Goal: Check status: Check status

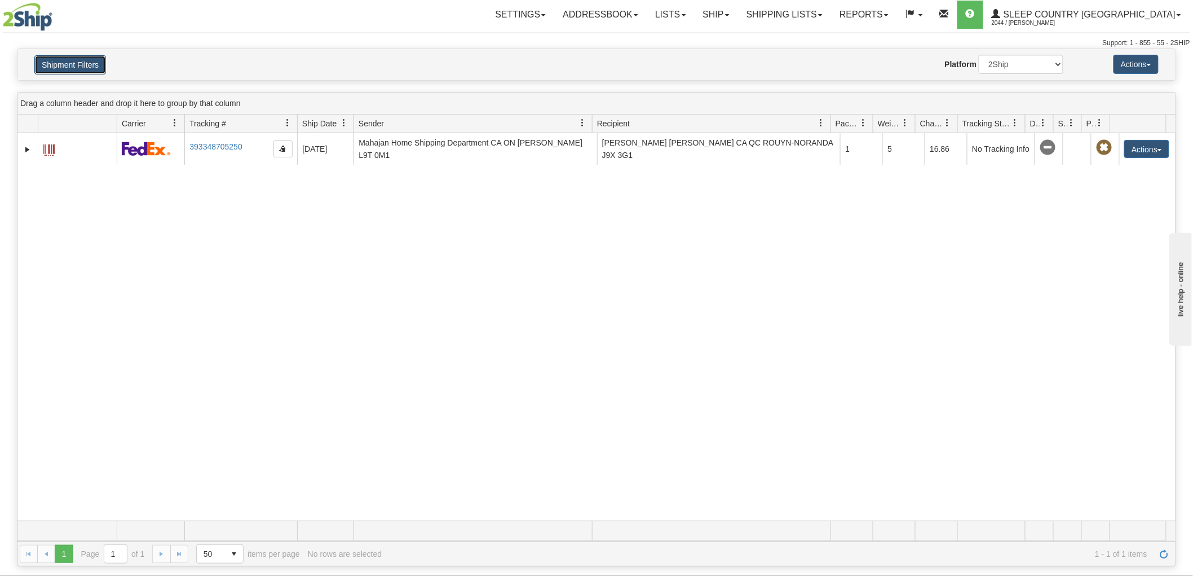
click at [68, 59] on button "Shipment Filters" at bounding box center [70, 64] width 72 height 19
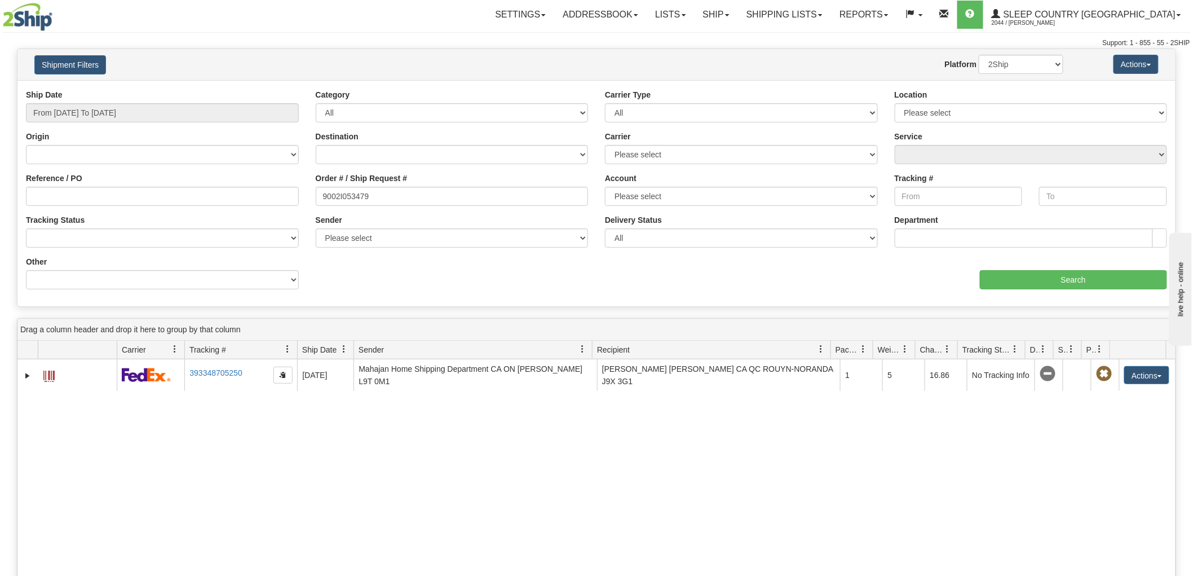
drag, startPoint x: 410, startPoint y: 320, endPoint x: 314, endPoint y: 600, distance: 296.2
click at [314, 575] on html "Upgrade Account Cancel Toggle navigation Settings New Senders" at bounding box center [596, 288] width 1193 height 576
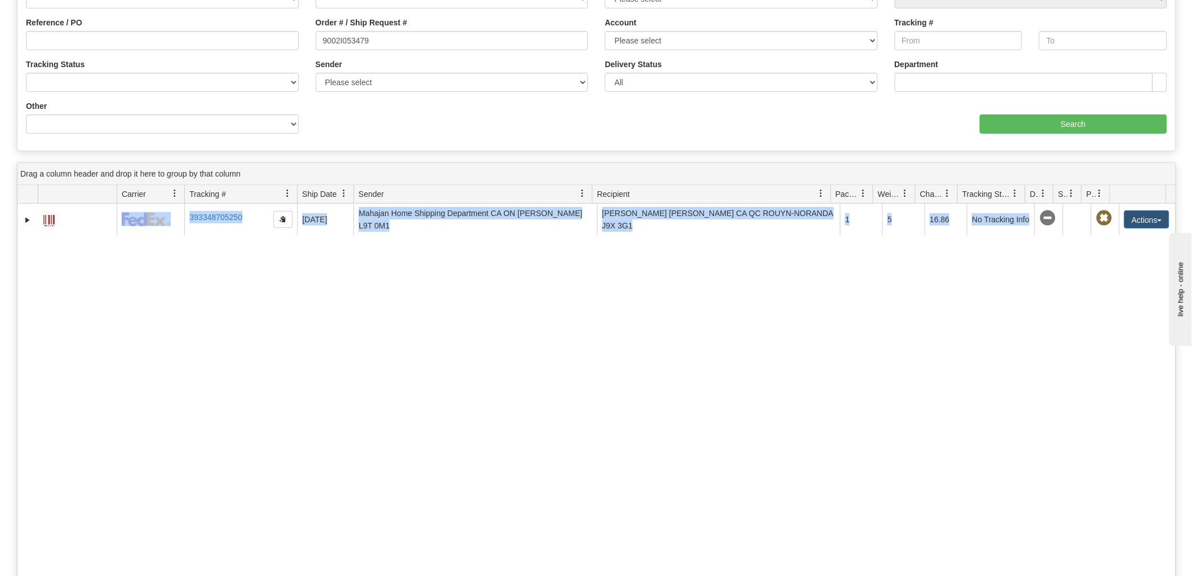
click at [354, 313] on div "31568365 2044 393348705250 [DATE] [DATE] 12:02:21 PM [PERSON_NAME] Home Shippin…" at bounding box center [596, 397] width 1158 height 387
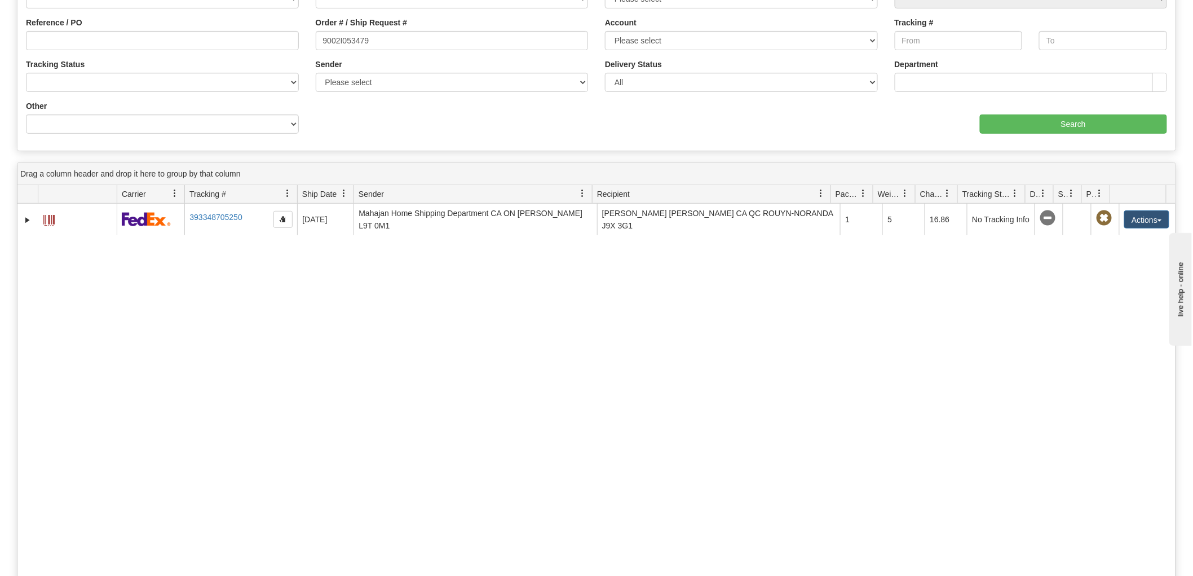
click at [116, 424] on div "31568365 2044 393348705250 [DATE] [DATE] 12:02:21 PM [PERSON_NAME] Home Shippin…" at bounding box center [596, 397] width 1158 height 387
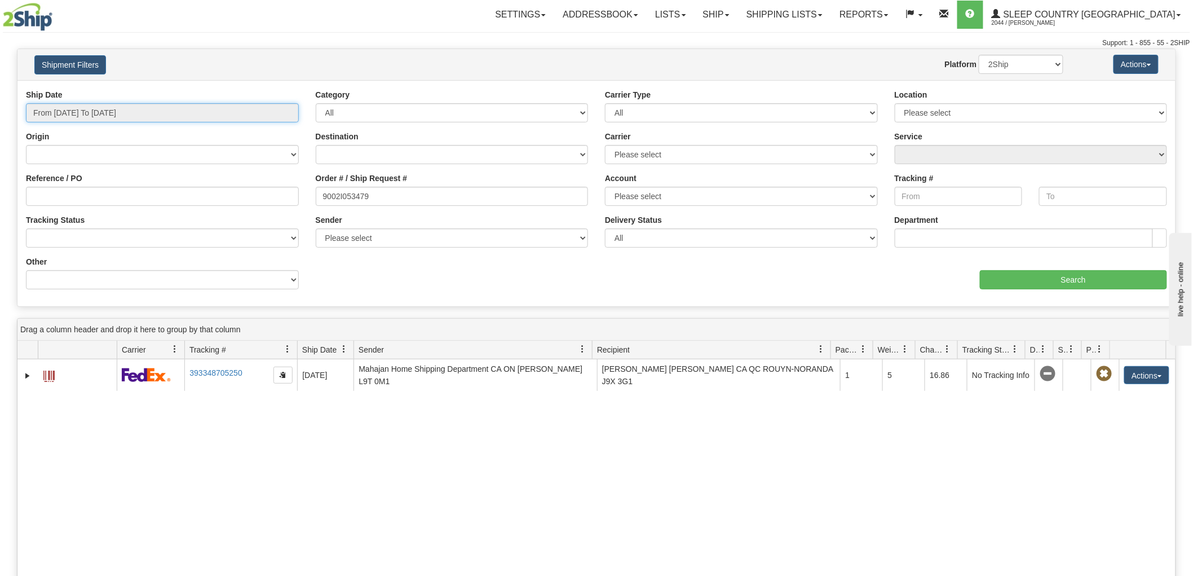
click at [91, 115] on input "From [DATE] To [DATE]" at bounding box center [162, 112] width 273 height 19
click at [89, 211] on li "This Month" at bounding box center [76, 213] width 90 height 15
click at [386, 197] on input "9002I053479" at bounding box center [452, 196] width 273 height 19
drag, startPoint x: 461, startPoint y: 193, endPoint x: 260, endPoint y: 193, distance: 201.3
click at [260, 89] on div "Reference / PO Order # / Ship Request # 9002I053479 Account Please select [GEOG…" at bounding box center [596, 89] width 1158 height 0
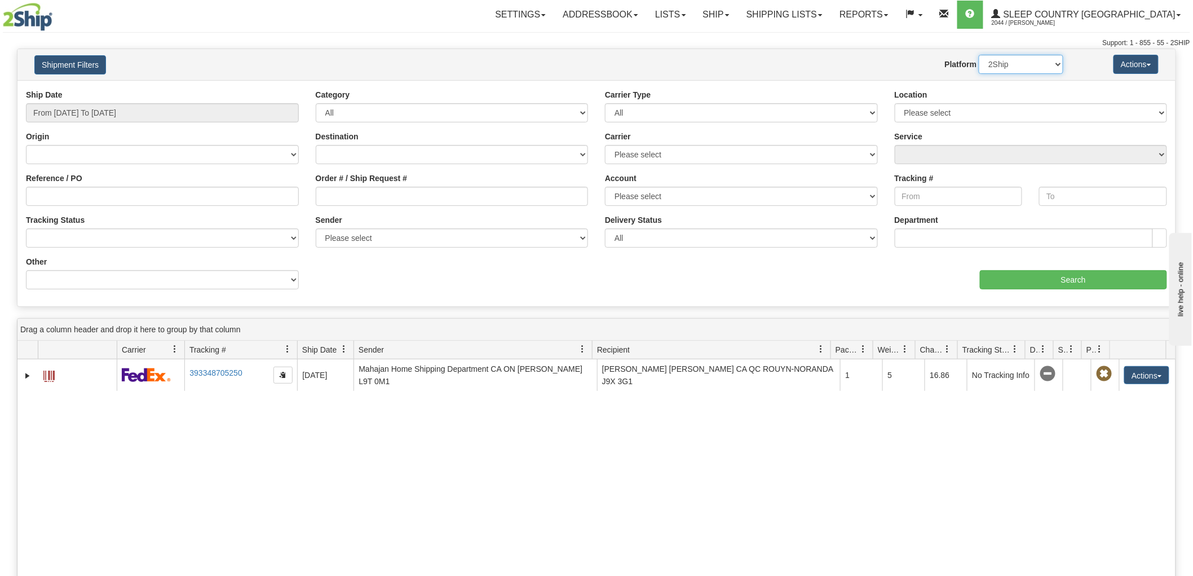
click at [1012, 63] on select "2Ship Imported" at bounding box center [1021, 64] width 85 height 19
select select "1"
click at [979, 55] on select "2Ship Imported" at bounding box center [1021, 64] width 85 height 19
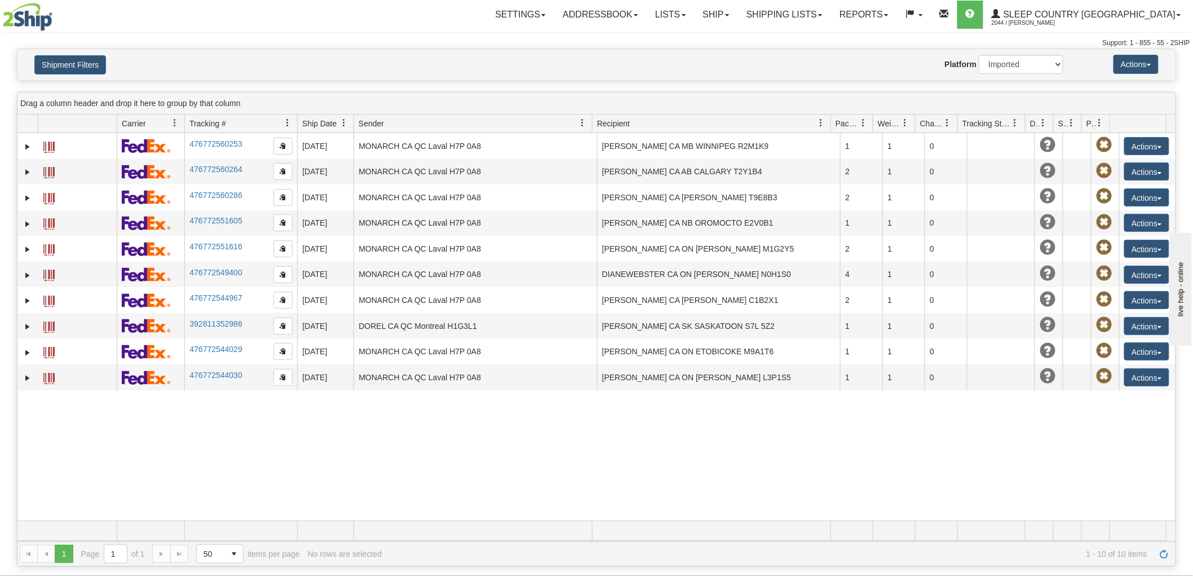
click at [65, 447] on div "-10114357 2044 476772560253 [DATE] [DATE] 12:00:00 AM MONARCH CA QC Laval H7P 0…" at bounding box center [596, 326] width 1158 height 387
click at [82, 60] on button "Shipment Filters" at bounding box center [70, 64] width 72 height 19
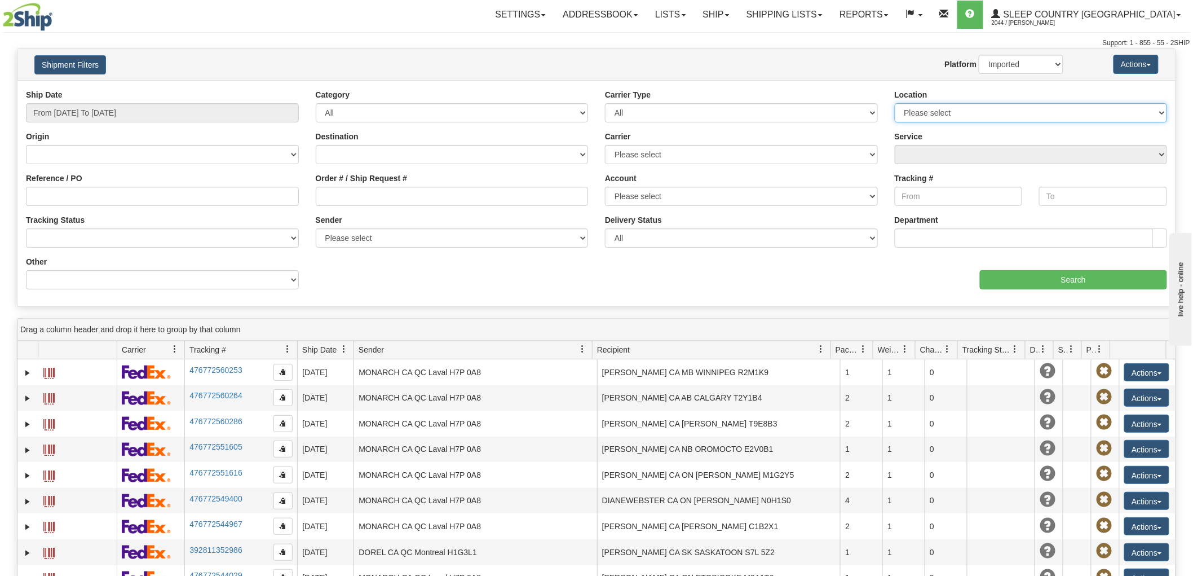
click at [952, 107] on select "Please select [GEOGRAPHIC_DATA] 921 922 93 94 97 390 915 916 98 902 95 96 90 91…" at bounding box center [1031, 112] width 273 height 19
select select "7634"
click at [895, 103] on select "Please select [GEOGRAPHIC_DATA] 921 922 93 94 97 390 915 916 98 902 95 96 90 91…" at bounding box center [1031, 112] width 273 height 19
click at [1047, 274] on input "Search" at bounding box center [1073, 279] width 187 height 19
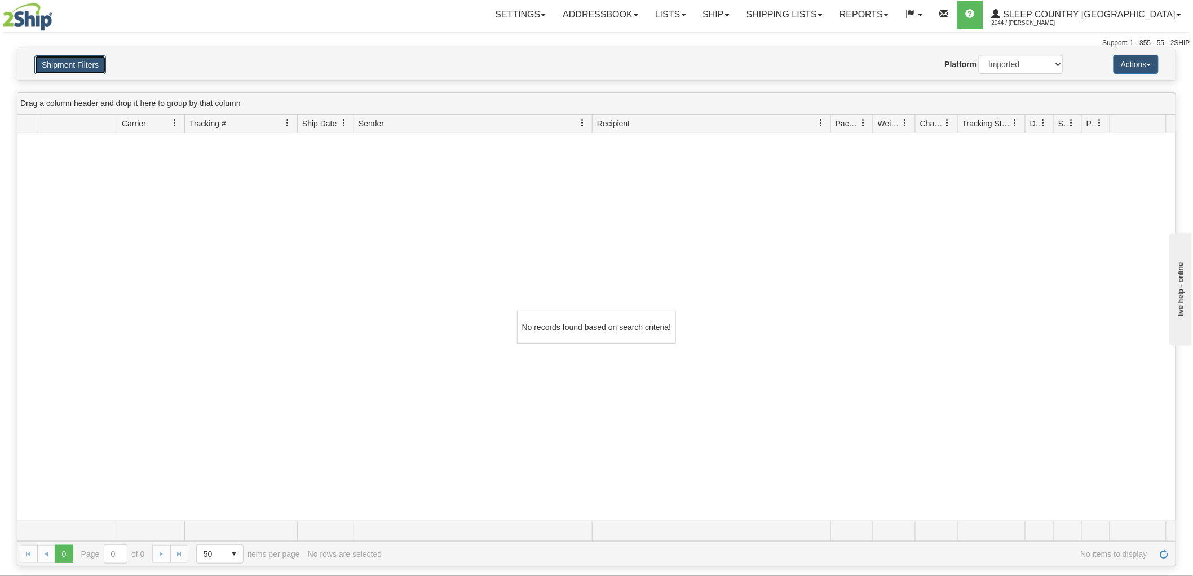
click at [74, 58] on button "Shipment Filters" at bounding box center [70, 64] width 72 height 19
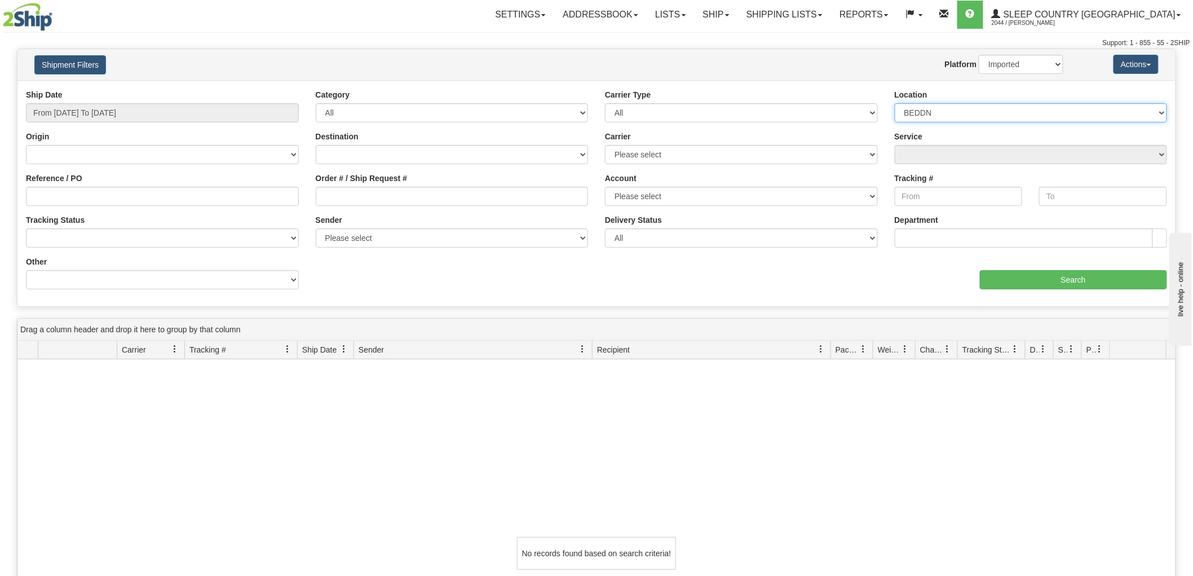
click at [936, 113] on select "Please select [GEOGRAPHIC_DATA] 921 922 93 94 97 390 915 916 98 902 95 96 90 91…" at bounding box center [1031, 112] width 273 height 19
click at [1008, 54] on div "Shipment Filters Website Agent Nothing selected Client User Platform 2Ship Impo…" at bounding box center [596, 64] width 1158 height 31
click at [1011, 67] on select "2Ship Imported" at bounding box center [1021, 64] width 85 height 19
select select "0"
click at [979, 55] on select "2Ship Imported" at bounding box center [1021, 64] width 85 height 19
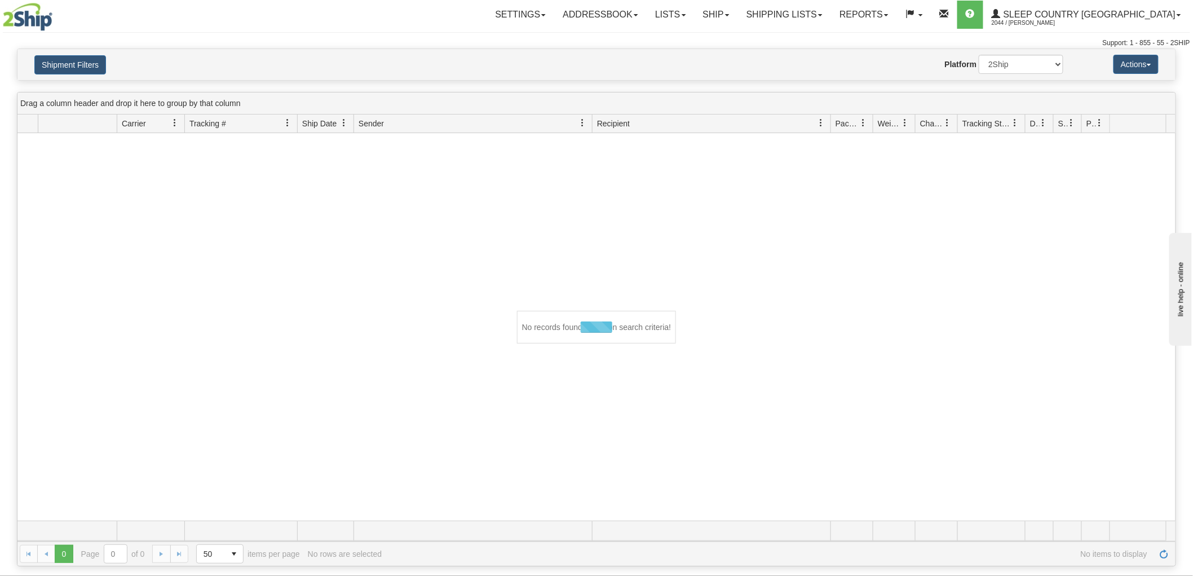
click at [76, 51] on div "Shipment Filters Website Agent Nothing selected Client User Platform 2Ship Impo…" at bounding box center [596, 64] width 1158 height 31
click at [70, 69] on button "Shipment Filters" at bounding box center [70, 64] width 72 height 19
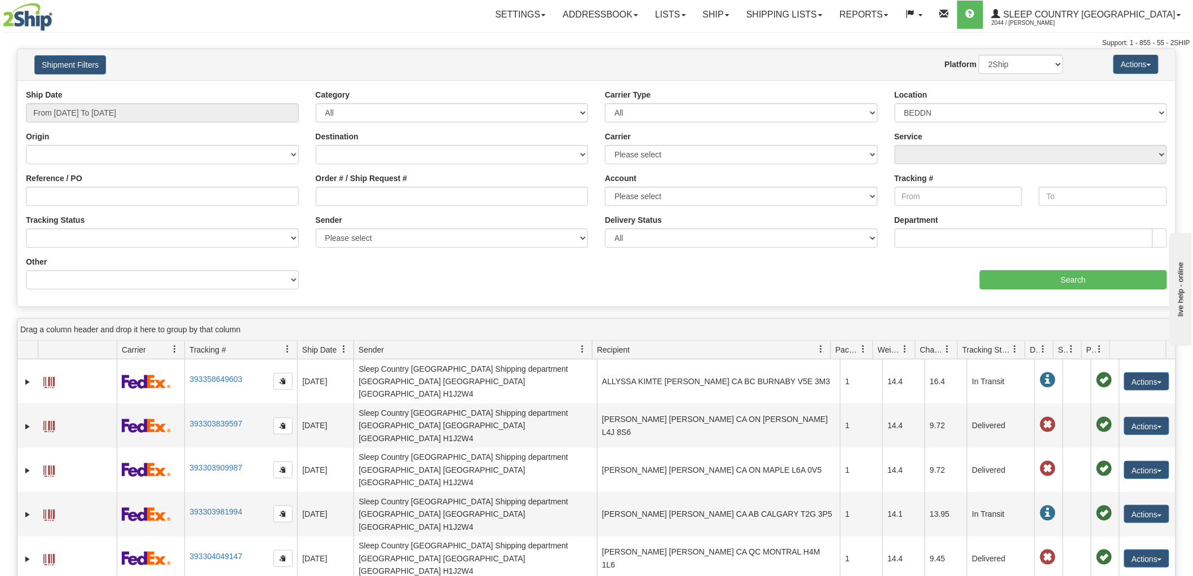
click at [1034, 266] on div "aaa Search" at bounding box center [886, 272] width 579 height 33
click at [1032, 274] on input "Search" at bounding box center [1073, 279] width 187 height 19
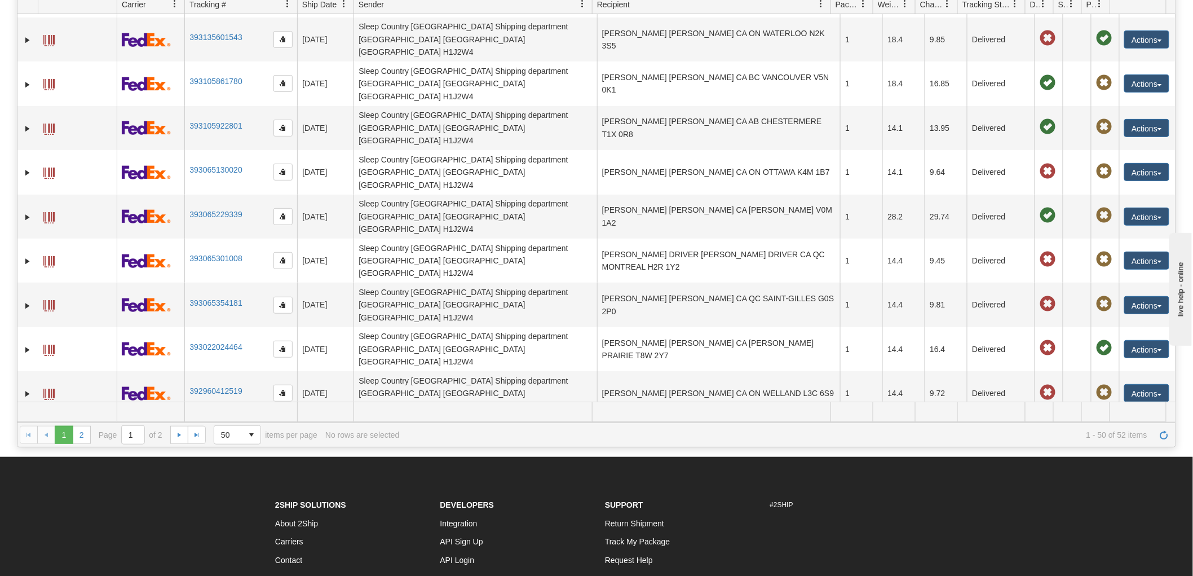
scroll to position [125, 0]
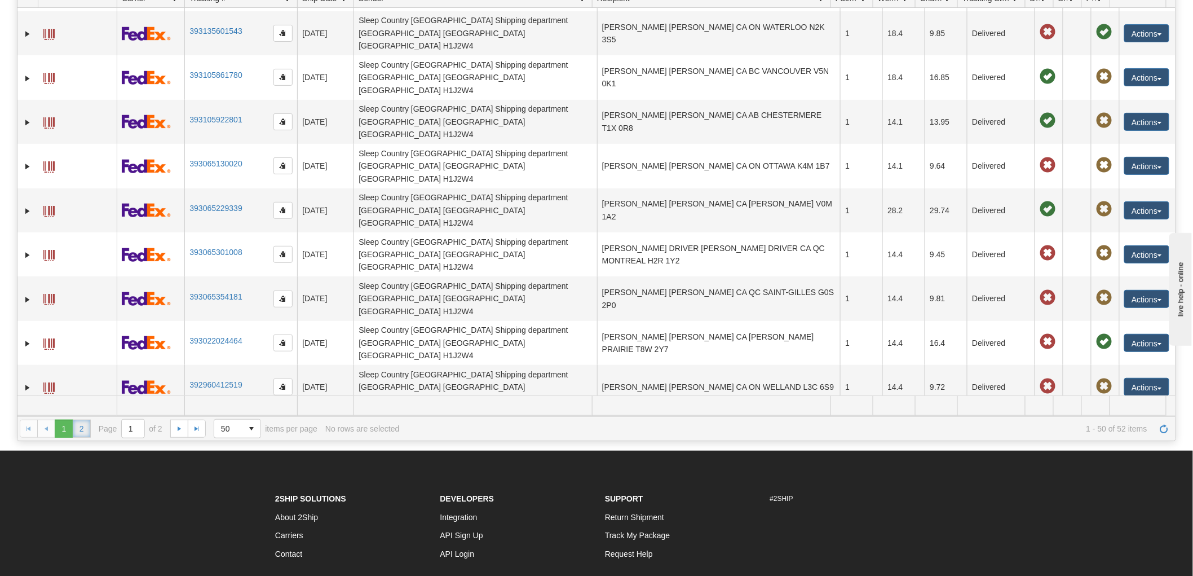
click at [85, 431] on link "2" at bounding box center [82, 429] width 18 height 18
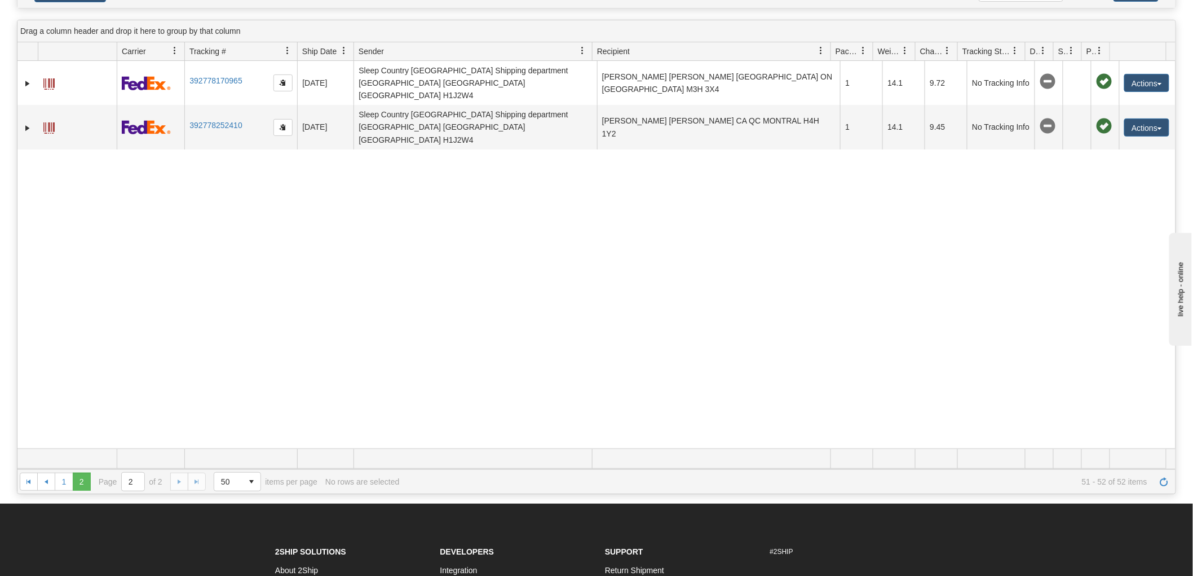
scroll to position [0, 0]
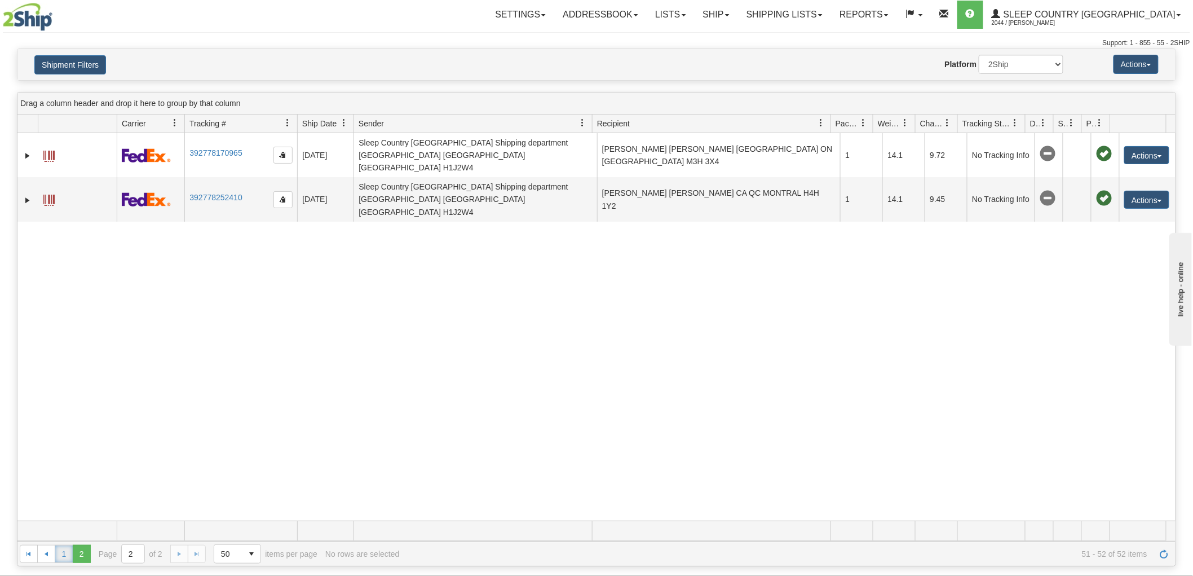
click at [59, 551] on link "1" at bounding box center [64, 554] width 18 height 18
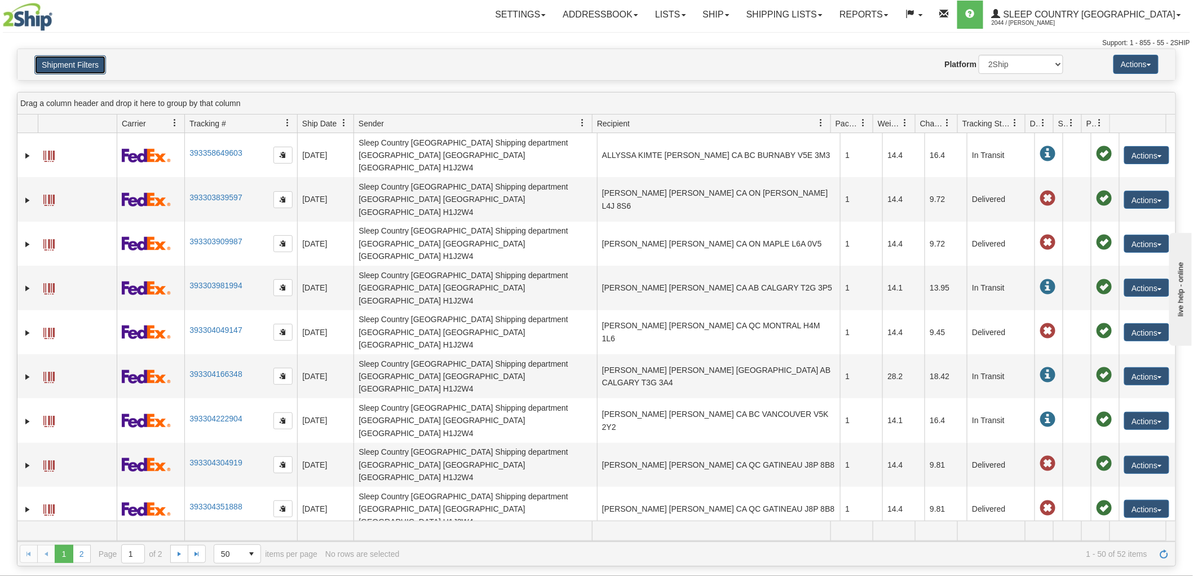
click at [52, 64] on button "Shipment Filters" at bounding box center [70, 64] width 72 height 19
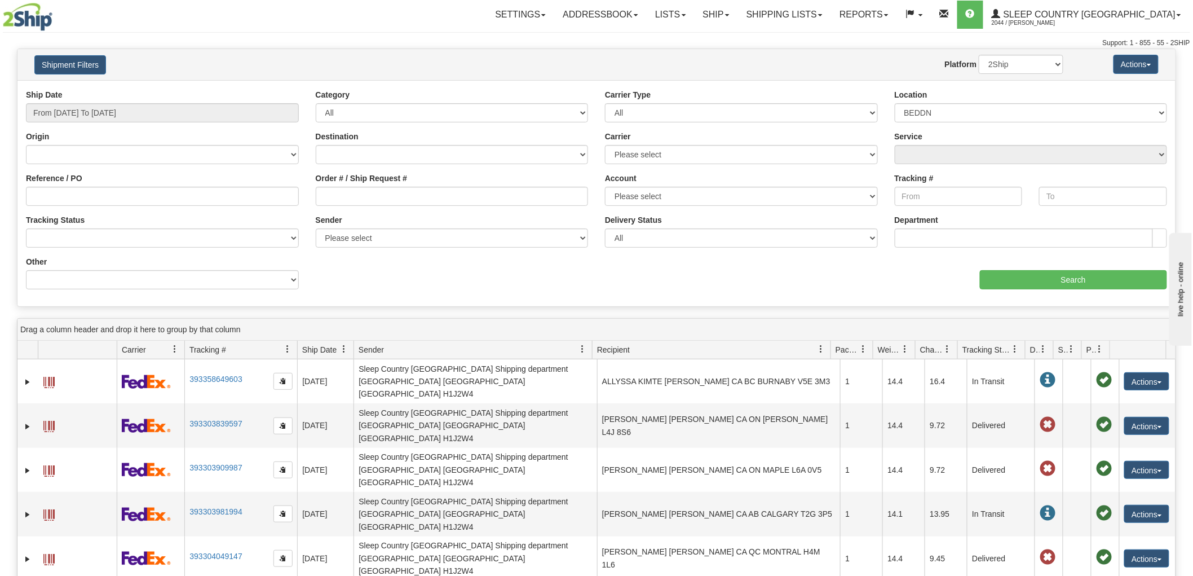
click at [397, 184] on div "Order # / Ship Request #" at bounding box center [452, 189] width 273 height 33
click at [387, 193] on input "Order # / Ship Request #" at bounding box center [452, 196] width 273 height 19
paste input "1056872"
click at [1012, 280] on input "Search" at bounding box center [1073, 279] width 187 height 19
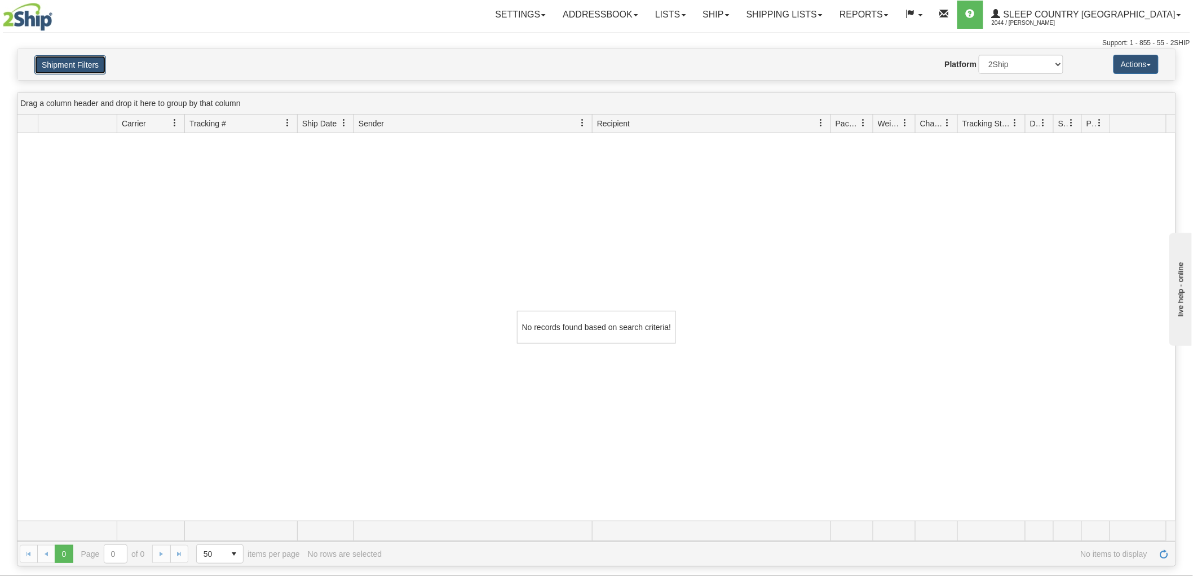
click at [70, 65] on button "Shipment Filters" at bounding box center [70, 64] width 72 height 19
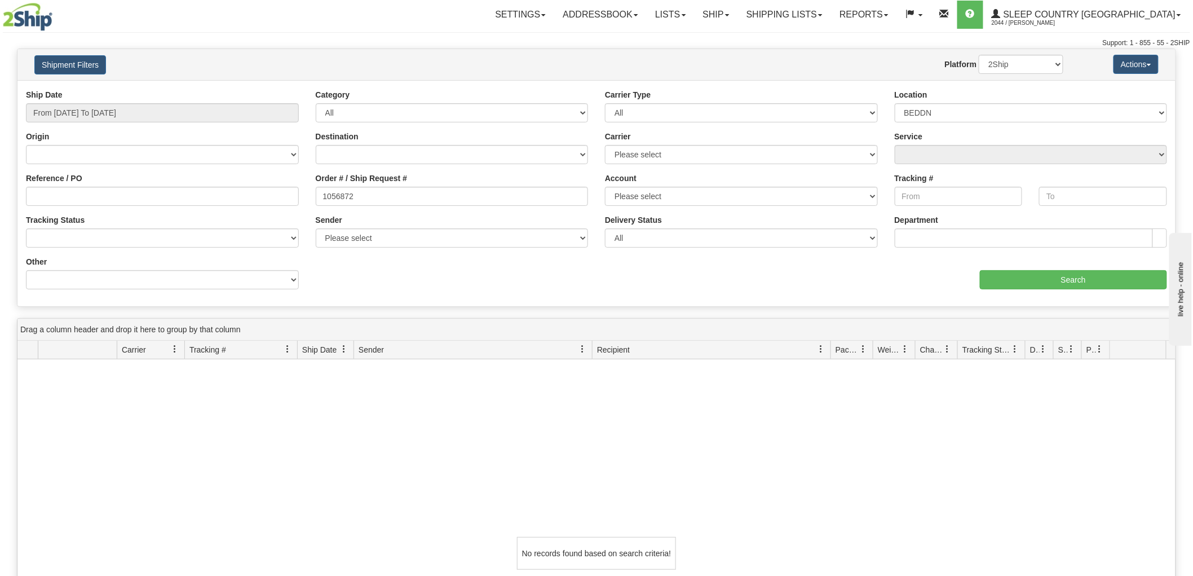
click at [48, 457] on div "No records found based on search criteria!" at bounding box center [596, 552] width 1158 height 387
click at [382, 199] on input "1056872" at bounding box center [452, 196] width 273 height 19
drag, startPoint x: 377, startPoint y: 198, endPoint x: 249, endPoint y: 198, distance: 127.4
click at [249, 89] on div "Reference / PO Order # / Ship Request # 1056872 Account Please select Canada Po…" at bounding box center [596, 89] width 1158 height 0
paste input "26366"
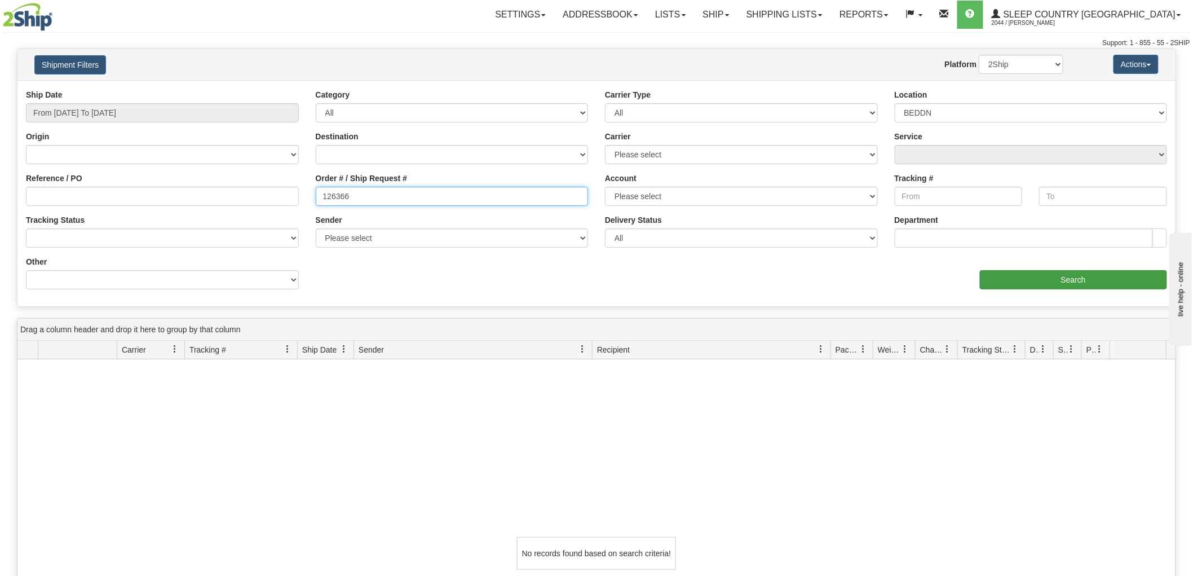
type input "126366"
click at [994, 271] on input "Search" at bounding box center [1073, 279] width 187 height 19
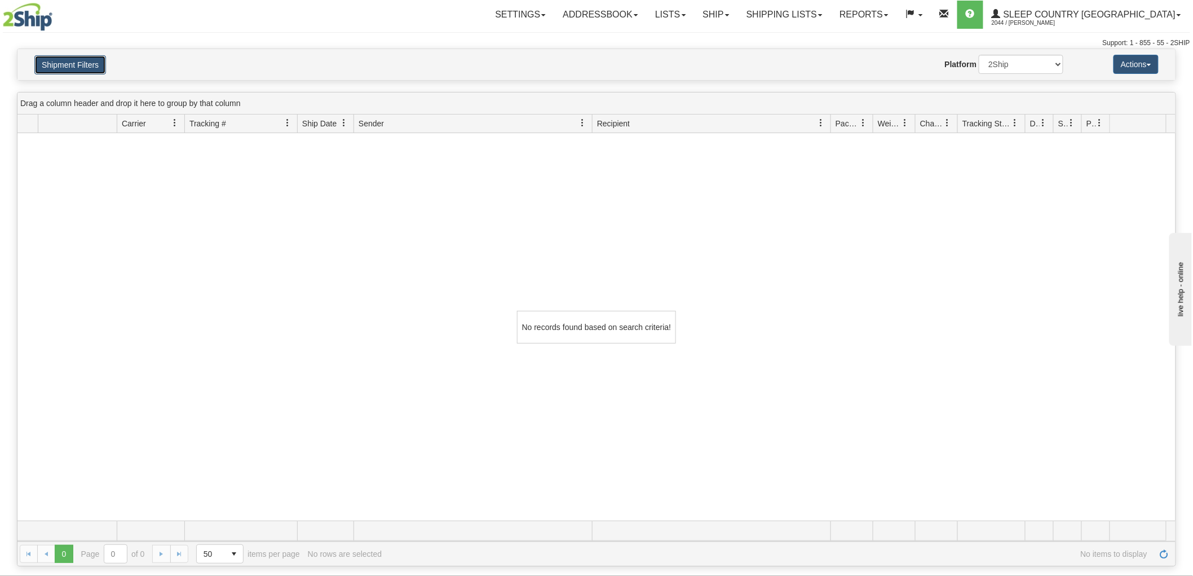
click at [87, 62] on button "Shipment Filters" at bounding box center [70, 64] width 72 height 19
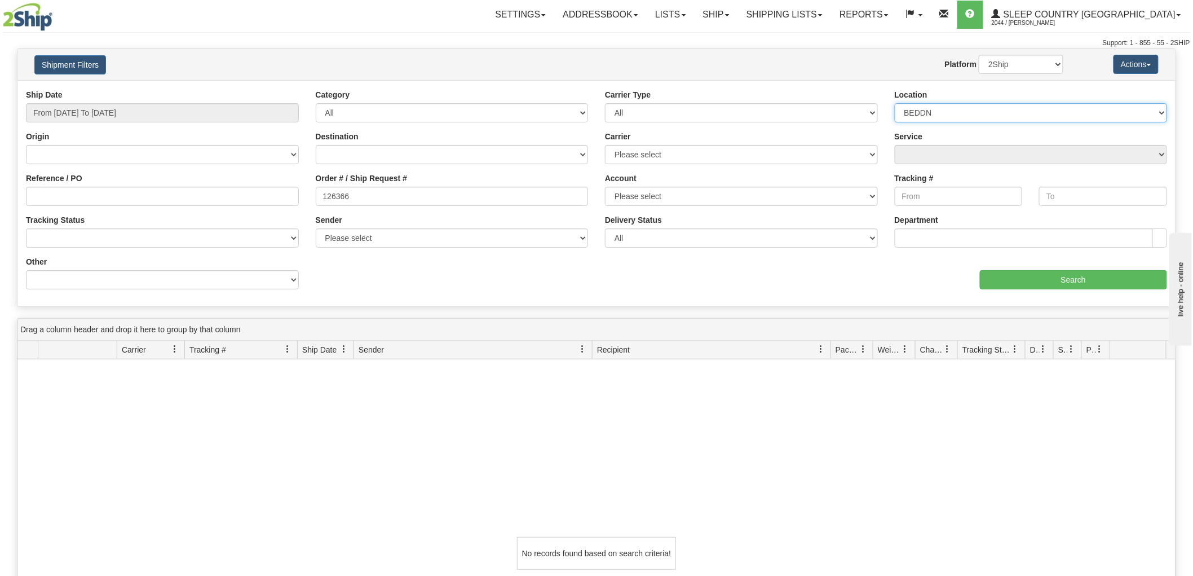
click at [980, 109] on select "Please select [GEOGRAPHIC_DATA] 921 922 93 94 97 390 915 916 98 902 95 96 90 91…" at bounding box center [1031, 112] width 273 height 19
select select
click at [895, 103] on select "Please select [GEOGRAPHIC_DATA] 921 922 93 94 97 390 915 916 98 902 95 96 90 91…" at bounding box center [1031, 112] width 273 height 19
click at [1068, 279] on input "Search" at bounding box center [1073, 279] width 187 height 19
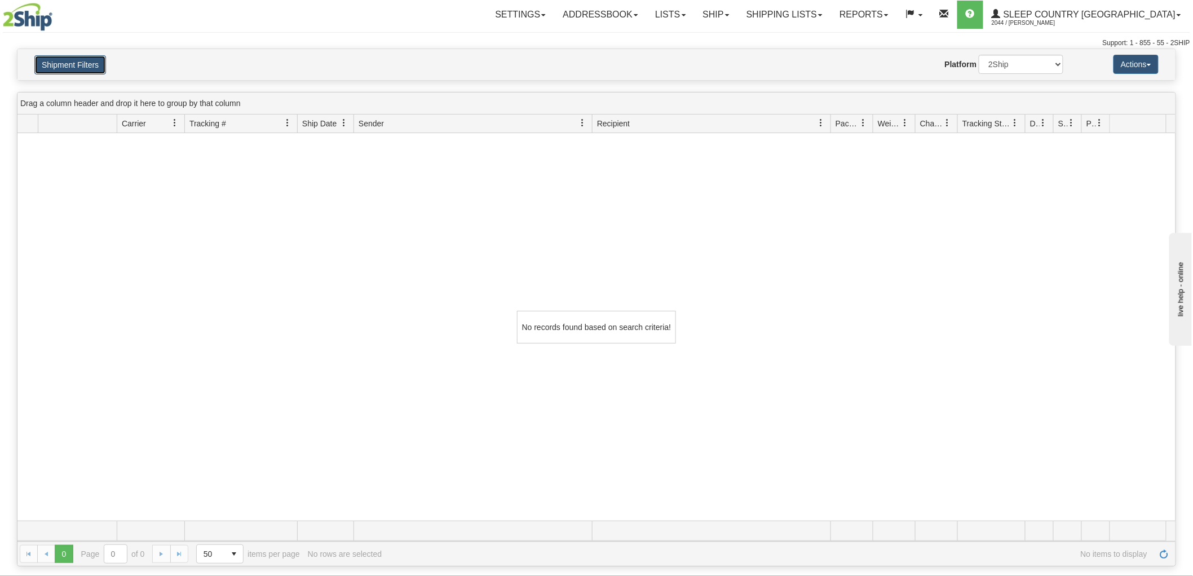
click at [58, 68] on button "Shipment Filters" at bounding box center [70, 64] width 72 height 19
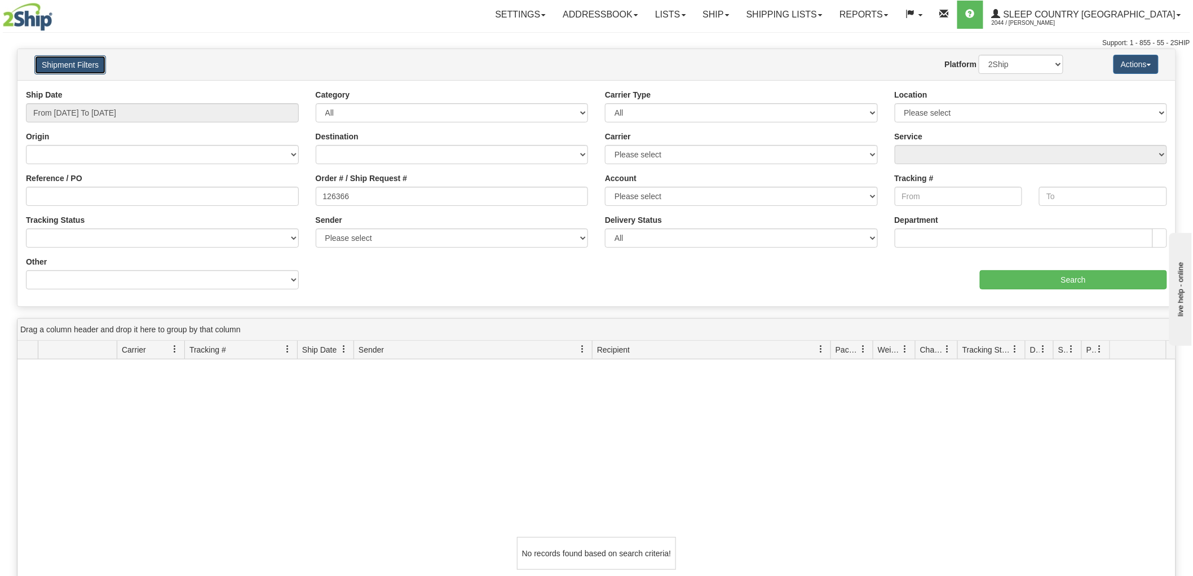
click at [55, 59] on button "Shipment Filters" at bounding box center [70, 64] width 72 height 19
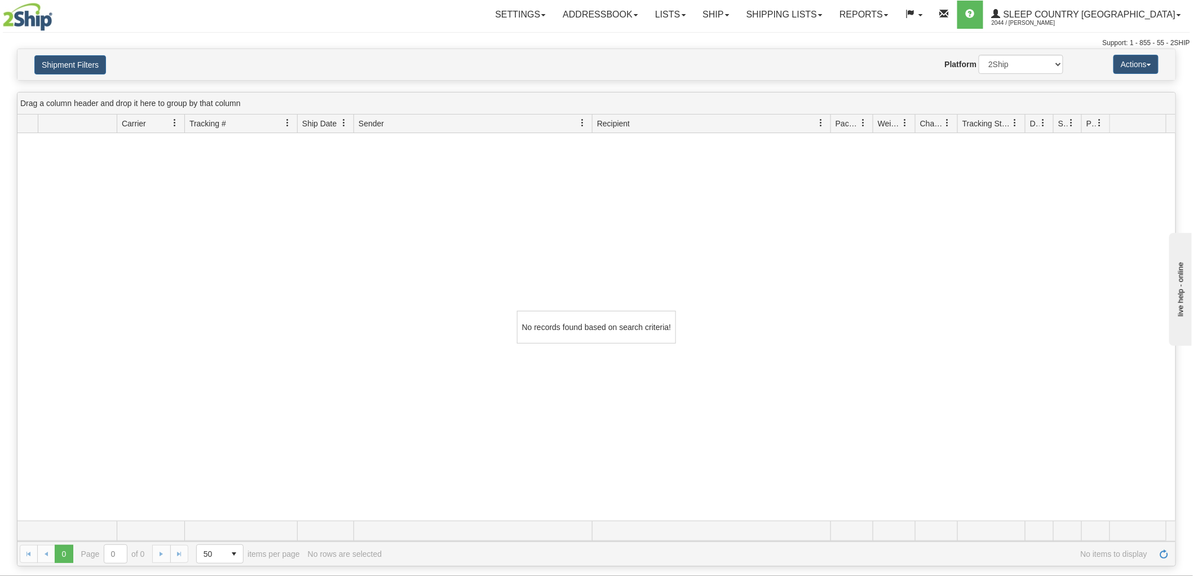
click at [461, 482] on div "No records found based on search criteria!" at bounding box center [596, 326] width 1158 height 387
click at [972, 202] on div "No records found based on search criteria!" at bounding box center [596, 326] width 1158 height 387
click at [241, 323] on div "No records found based on search criteria!" at bounding box center [596, 326] width 1158 height 387
click at [85, 65] on button "Shipment Filters" at bounding box center [70, 64] width 72 height 19
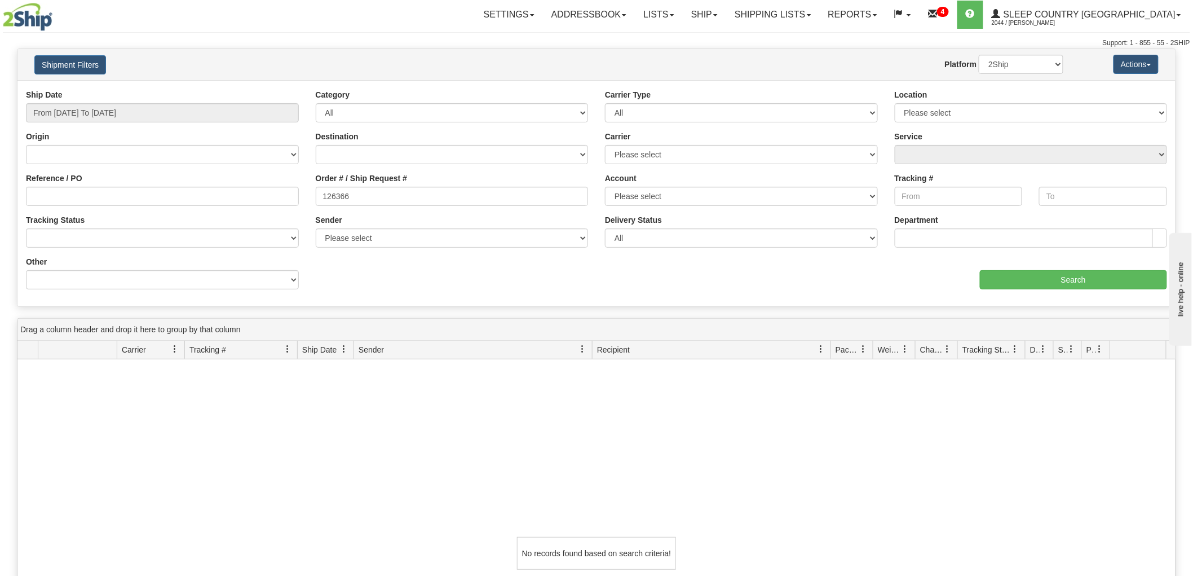
click at [182, 466] on div "No records found based on search criteria!" at bounding box center [596, 552] width 1158 height 387
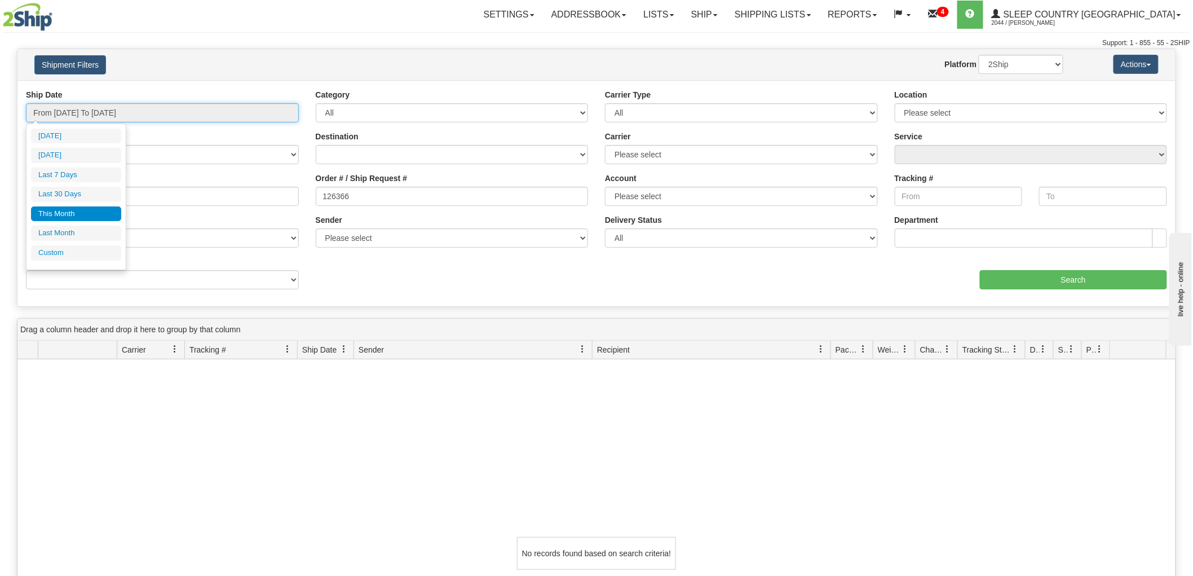
click at [167, 114] on input "From [DATE] To [DATE]" at bounding box center [162, 112] width 273 height 19
type input "[DATE]"
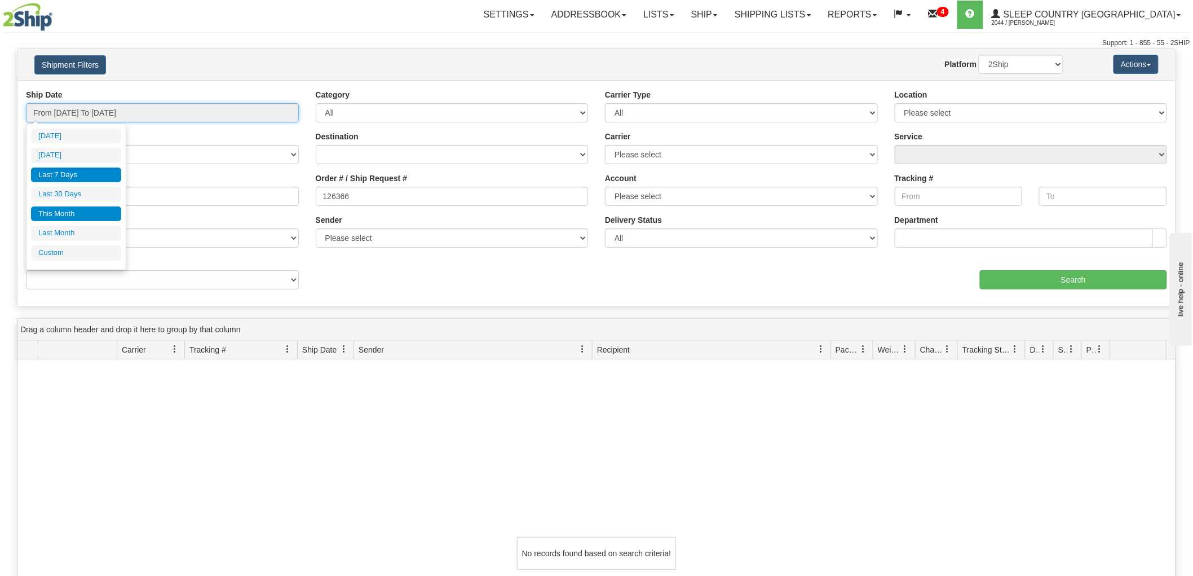
type input "[DATE]"
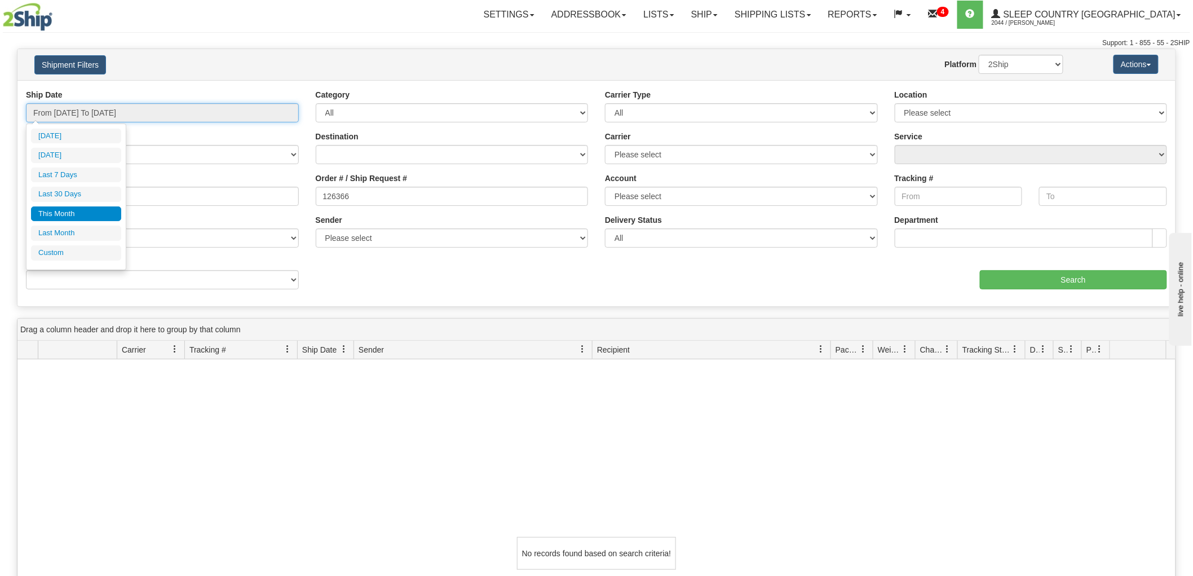
type input "[DATE]"
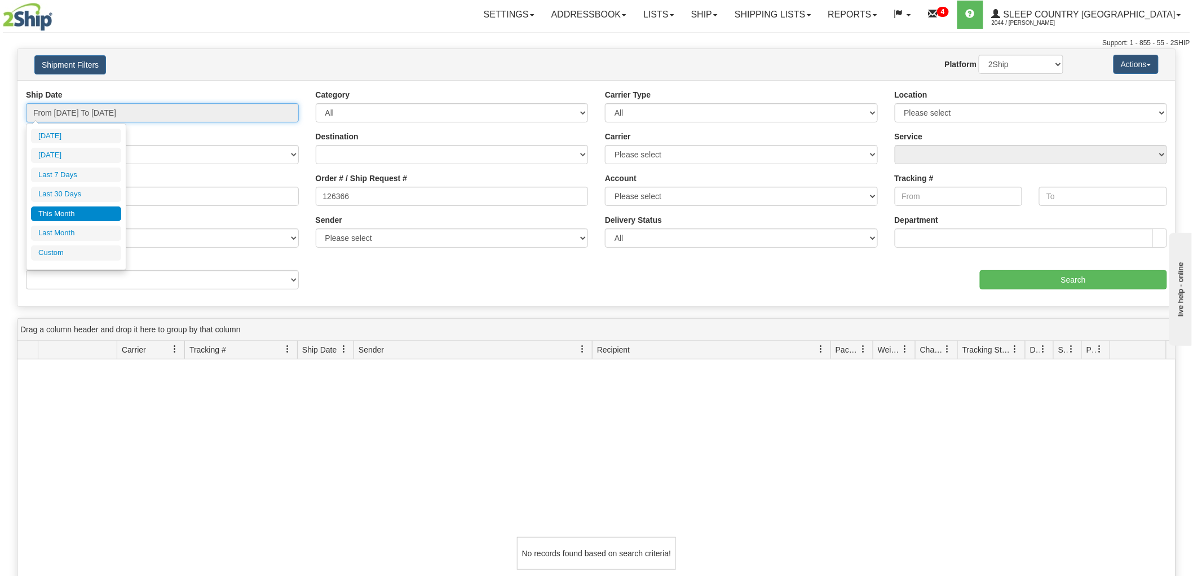
type input "[DATE]"
click at [41, 255] on li "Custom" at bounding box center [76, 252] width 90 height 15
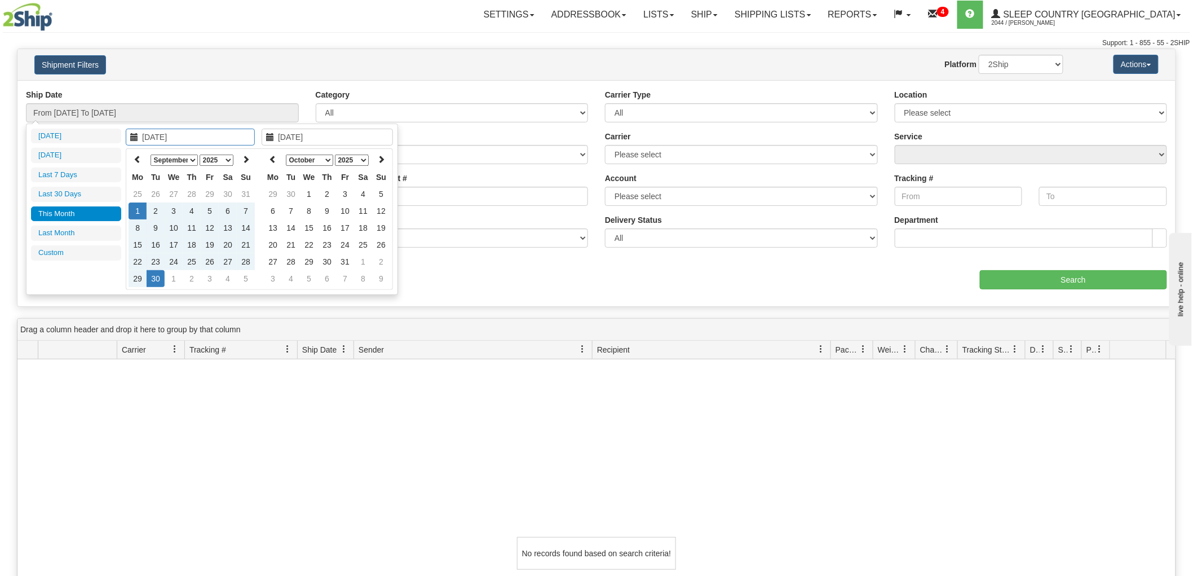
type input "[DATE]"
click at [189, 158] on select "January February March April May June July August September October November De…" at bounding box center [174, 160] width 47 height 11
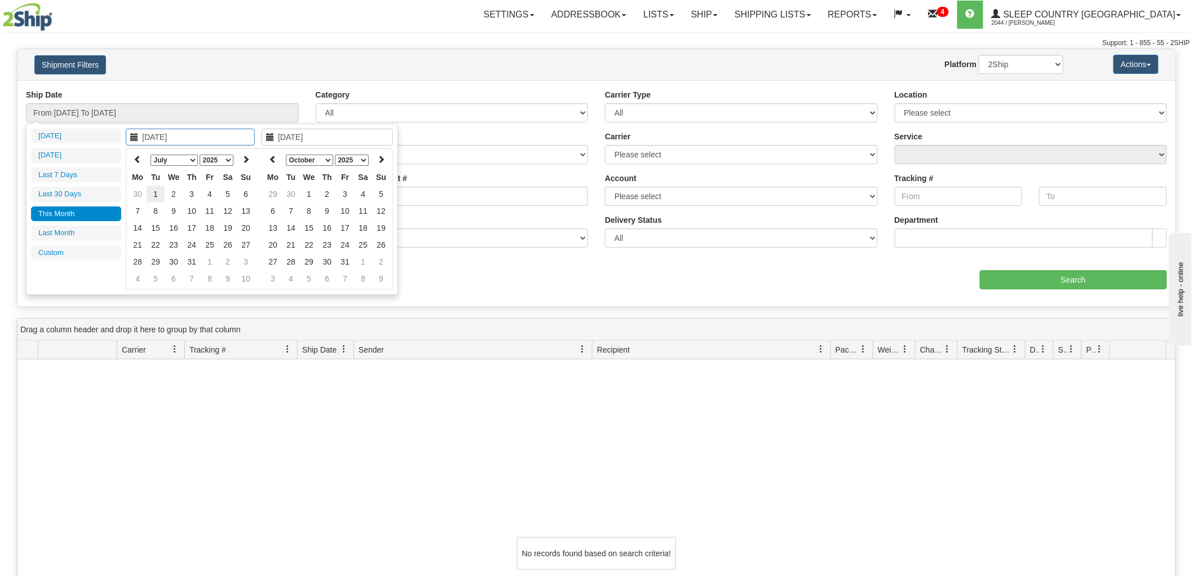
type input "[DATE]"
click at [153, 196] on td "1" at bounding box center [156, 194] width 18 height 17
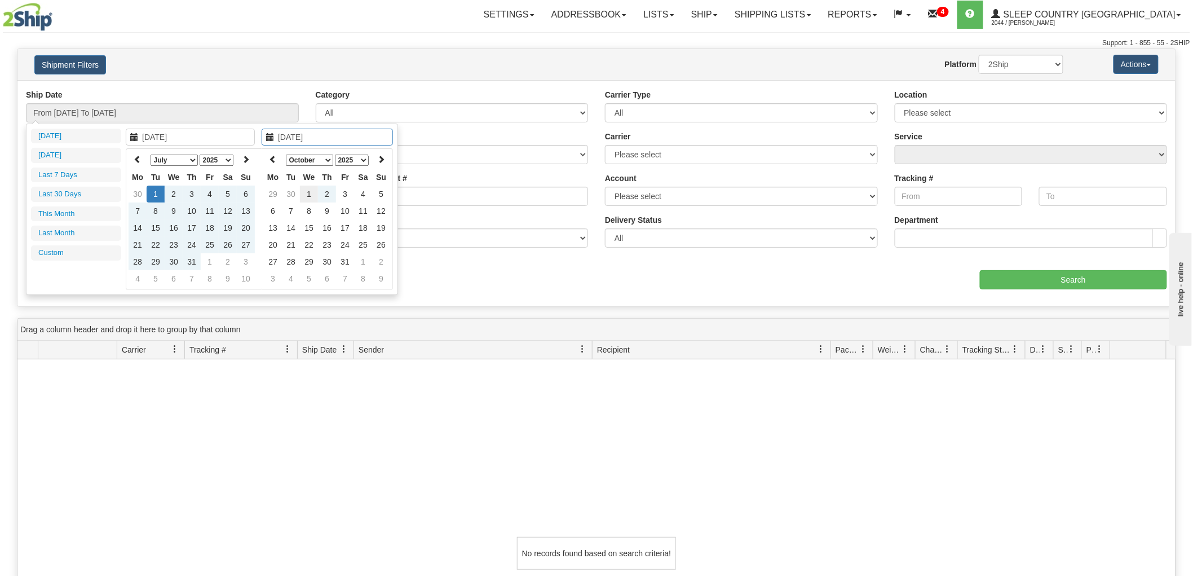
type input "[DATE]"
click at [311, 193] on td "1" at bounding box center [309, 194] width 18 height 17
type input "From [DATE] To [DATE]"
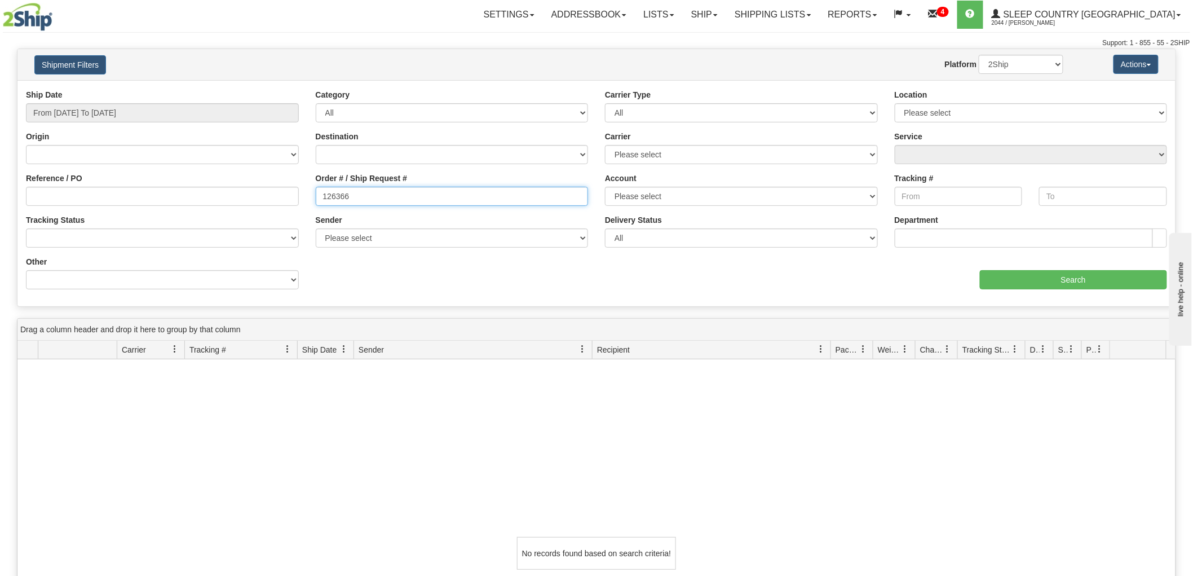
drag, startPoint x: 361, startPoint y: 197, endPoint x: 300, endPoint y: 196, distance: 60.9
click at [300, 89] on div "Reference / PO Order # / Ship Request # 126366 Account Please select [GEOGRAPHI…" at bounding box center [596, 89] width 1158 height 0
paste input "9002H906811"
type input "9002H906811"
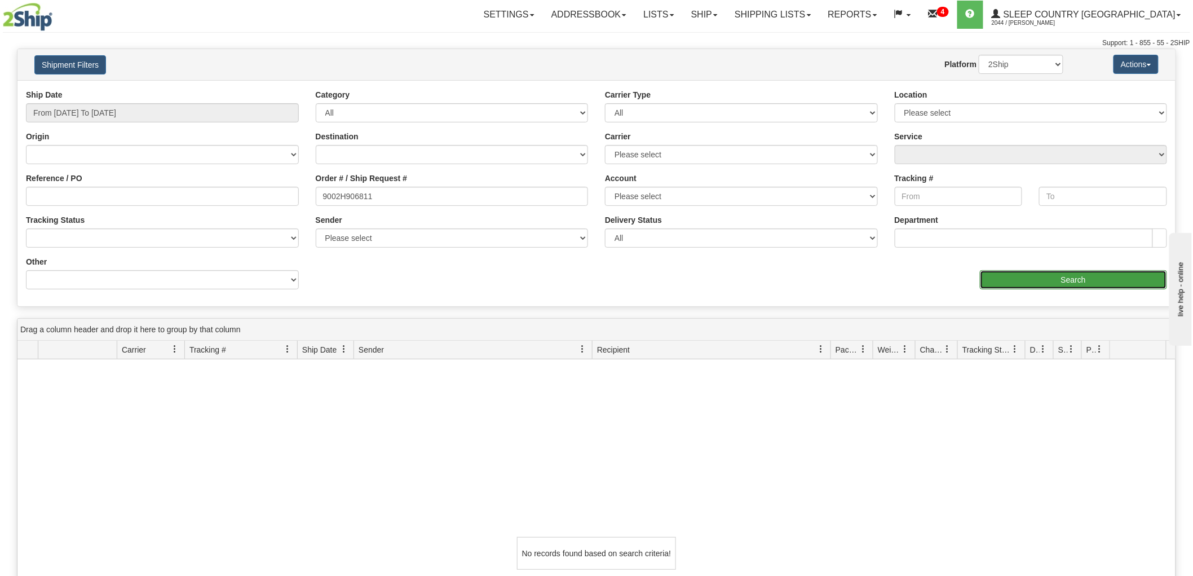
click at [1031, 277] on input "Search" at bounding box center [1073, 279] width 187 height 19
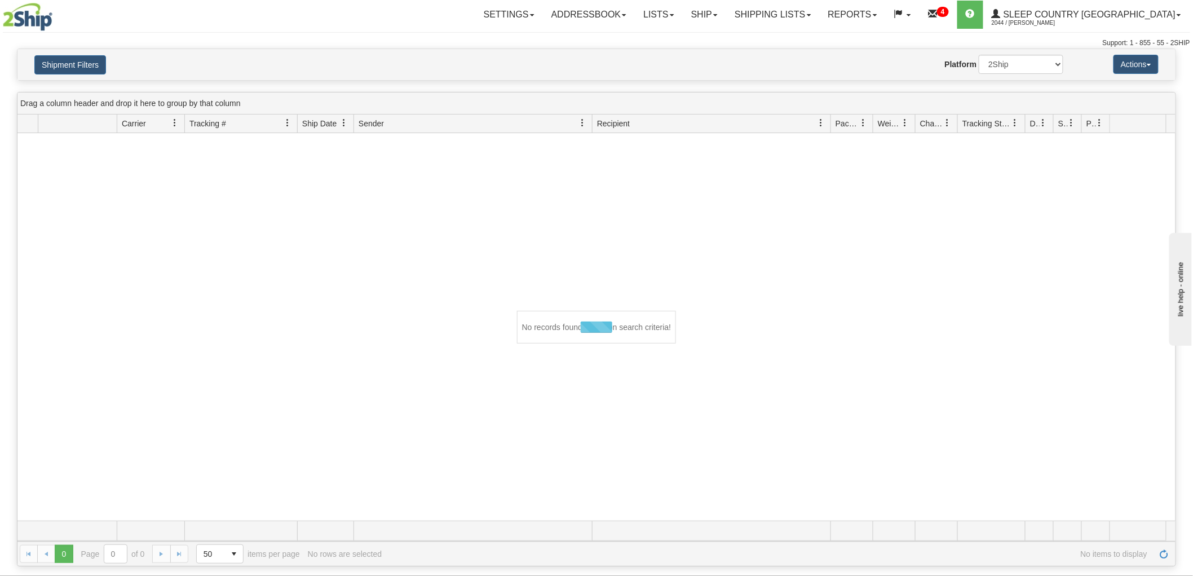
click at [1021, 261] on div at bounding box center [596, 326] width 1158 height 387
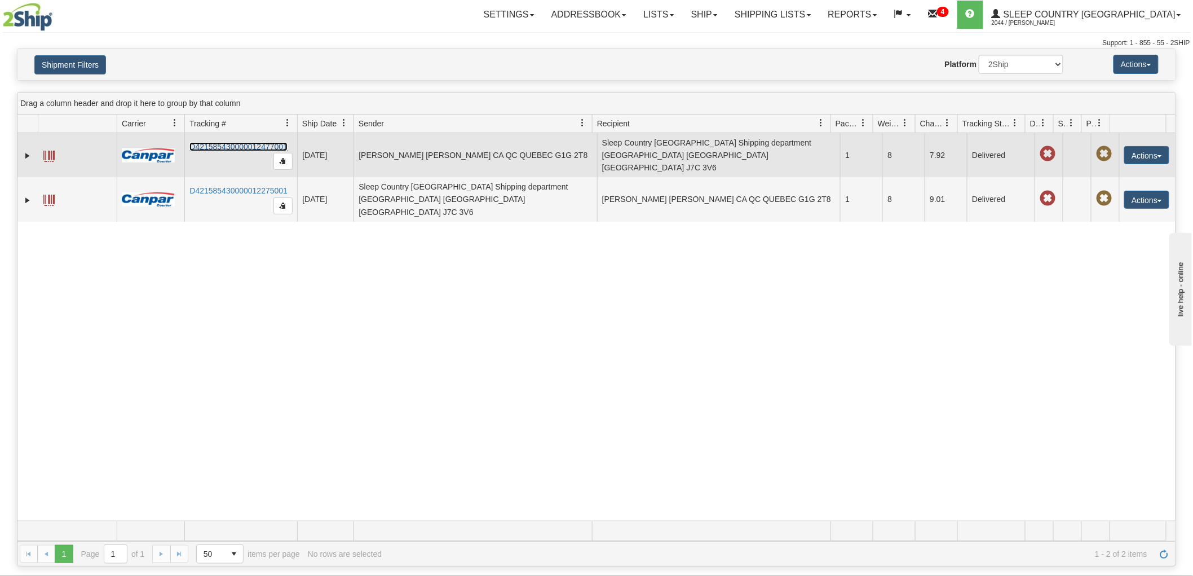
click at [224, 143] on link "D421585430000012477001" at bounding box center [238, 146] width 98 height 9
